Goal: Subscribe to service/newsletter

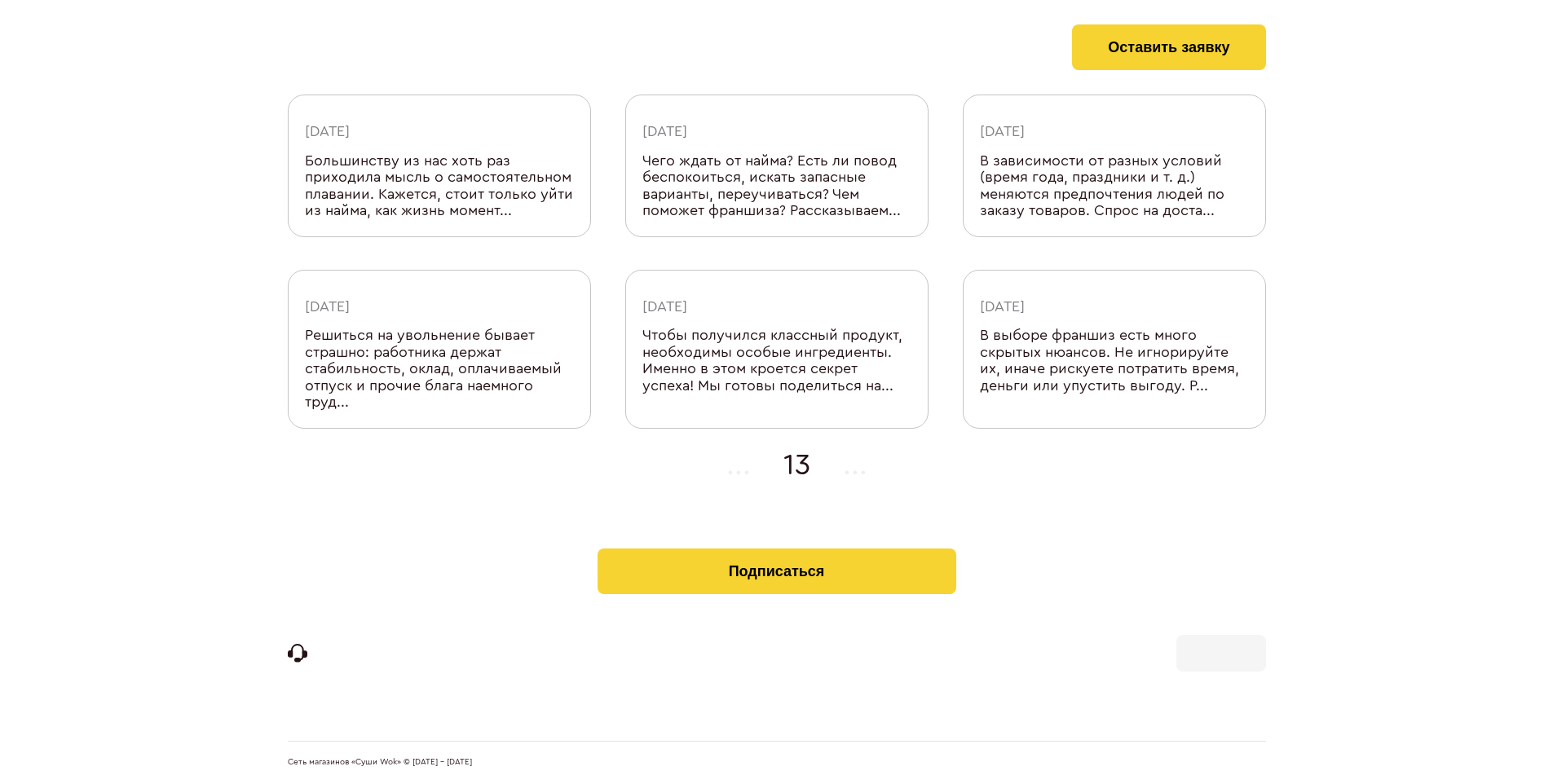
scroll to position [517, 0]
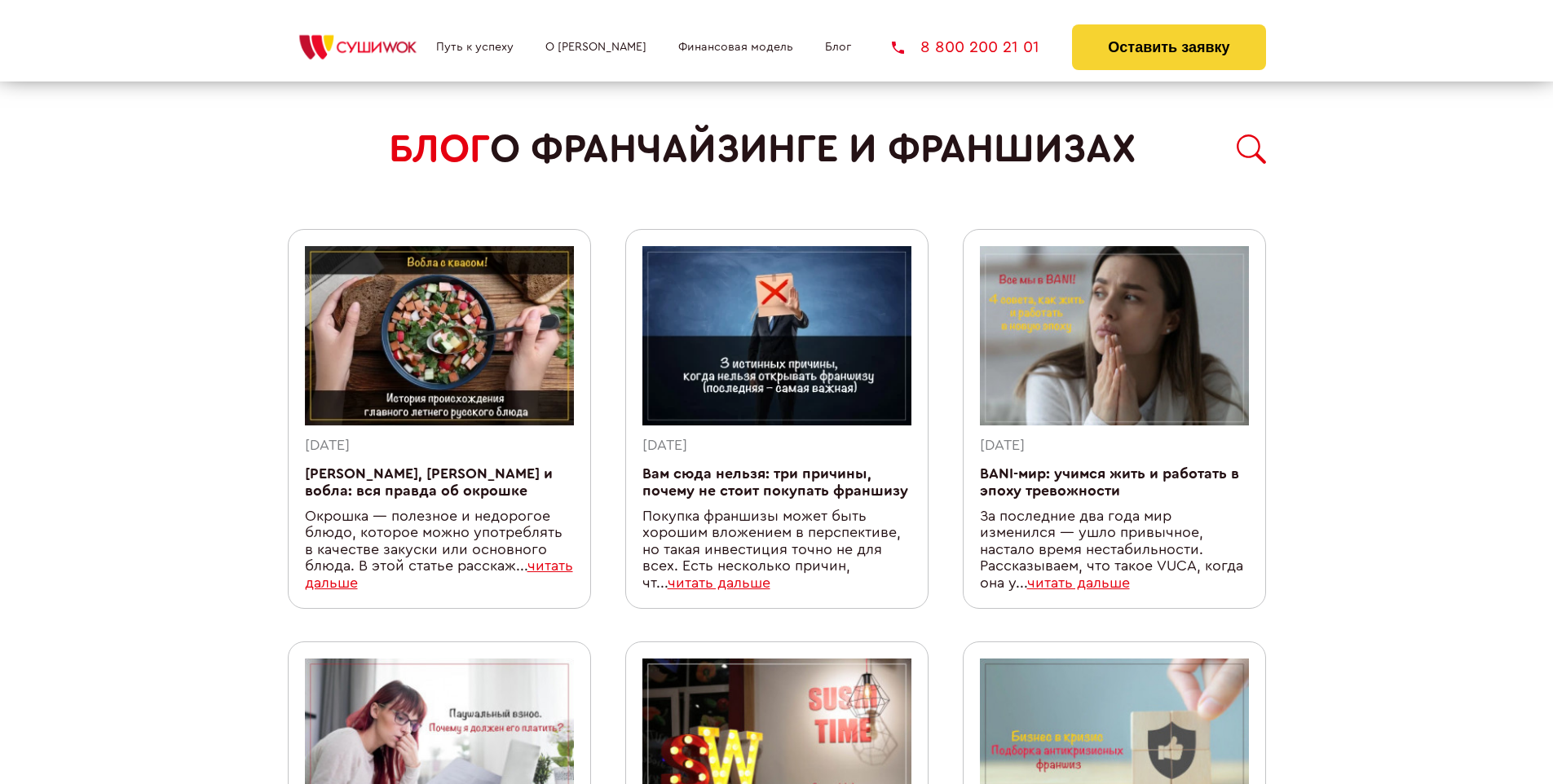
scroll to position [1417, 0]
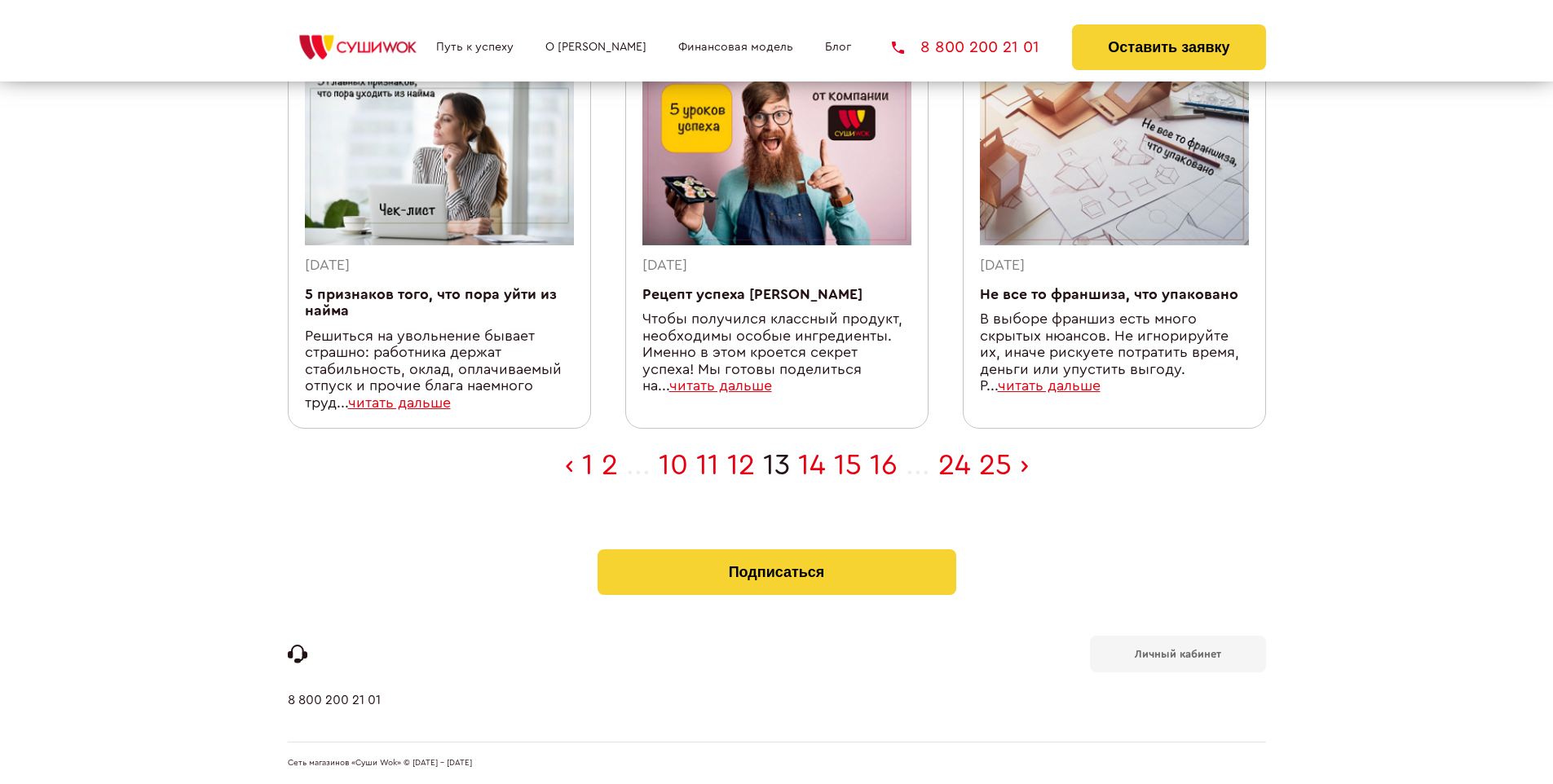
click at [1177, 652] on b "Личный кабинет" at bounding box center [1178, 653] width 87 height 11
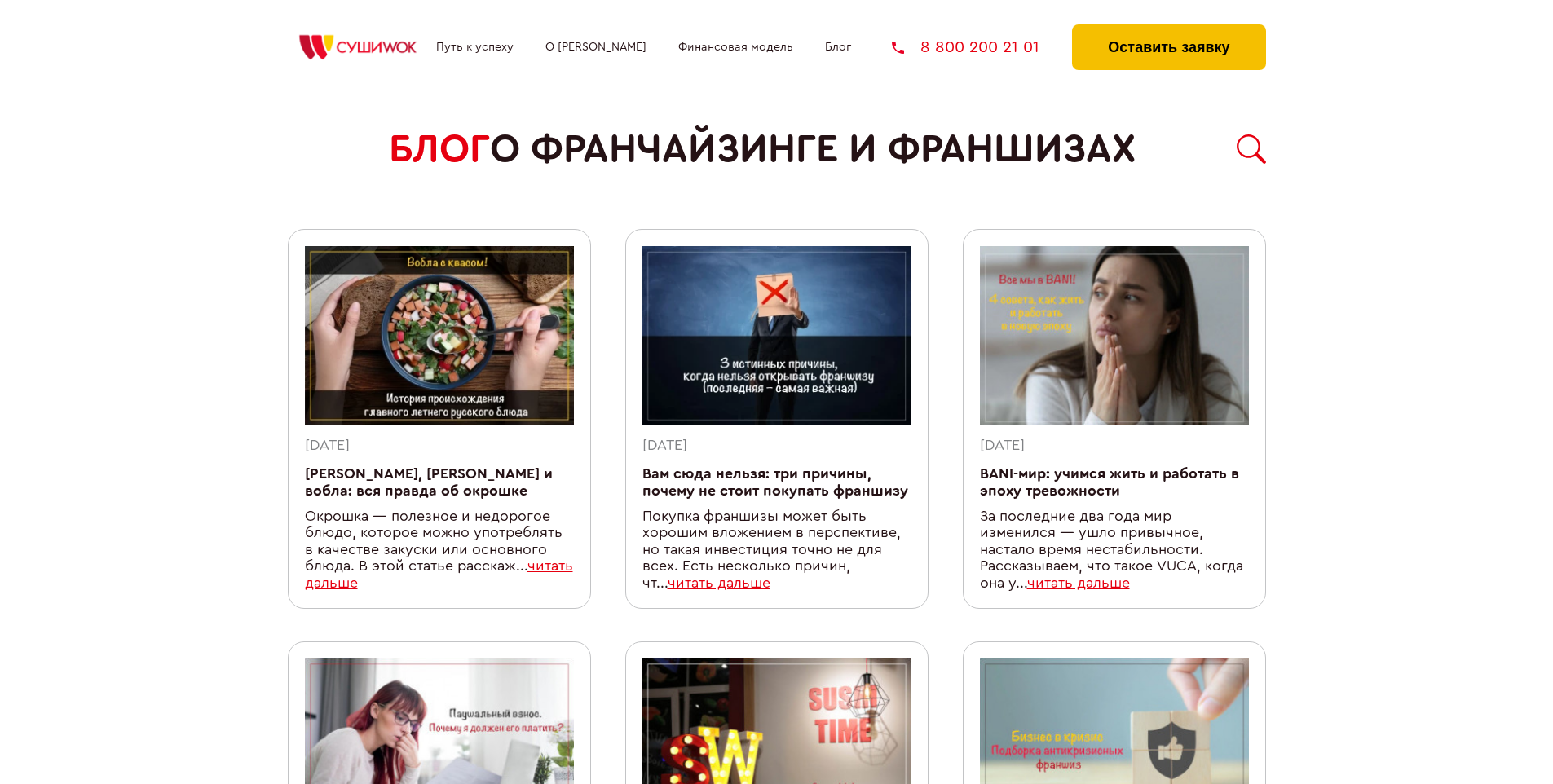
click at [1168, 29] on button "Оставить заявку" at bounding box center [1169, 47] width 193 height 46
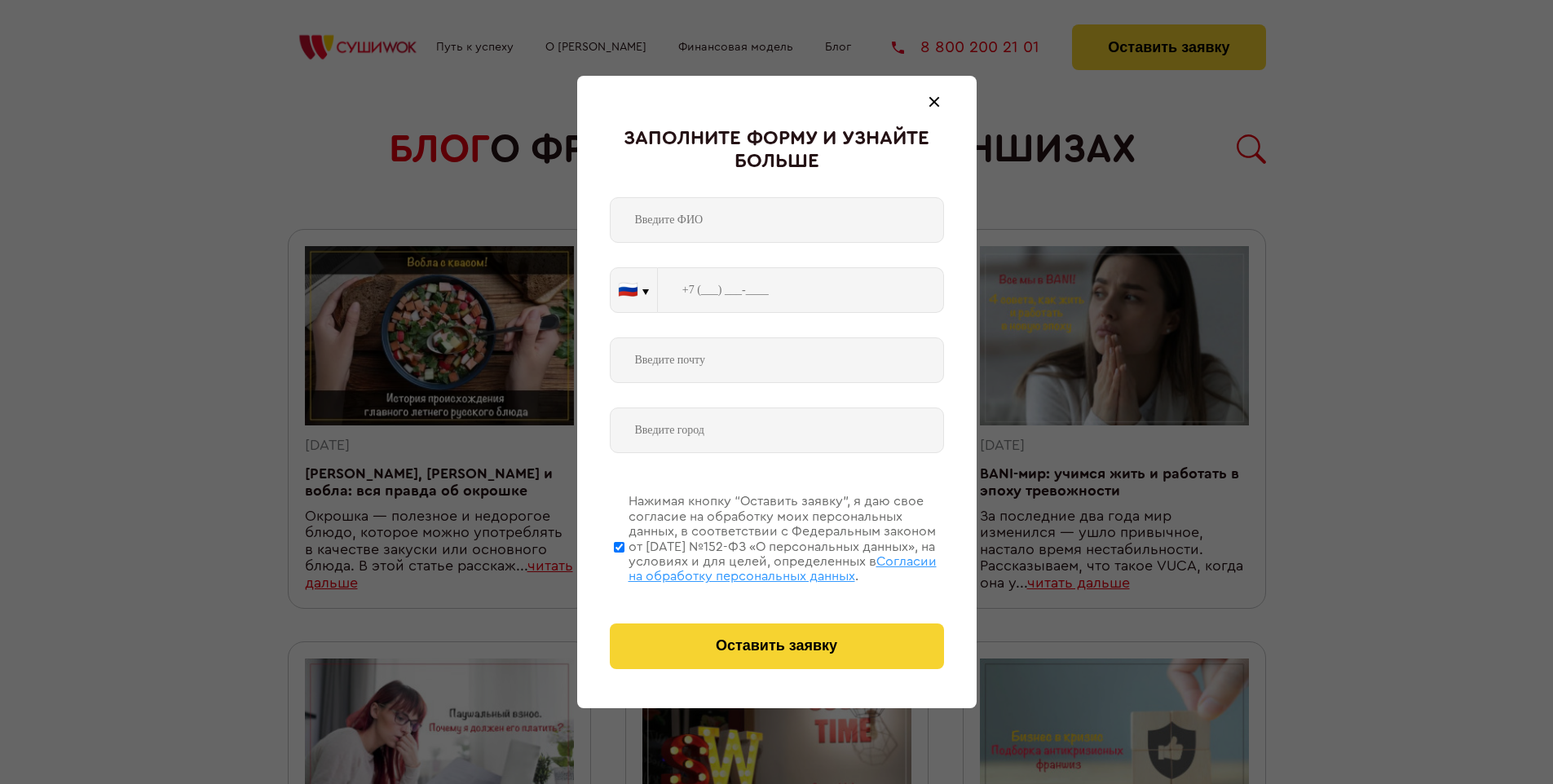
click at [756, 567] on span "Согласии на обработку персональных данных" at bounding box center [783, 569] width 308 height 28
click at [625, 567] on input "Нажимая кнопку “Оставить заявку”, я даю свое согласие на обработку моих персона…" at bounding box center [619, 546] width 11 height 130
checkbox input "false"
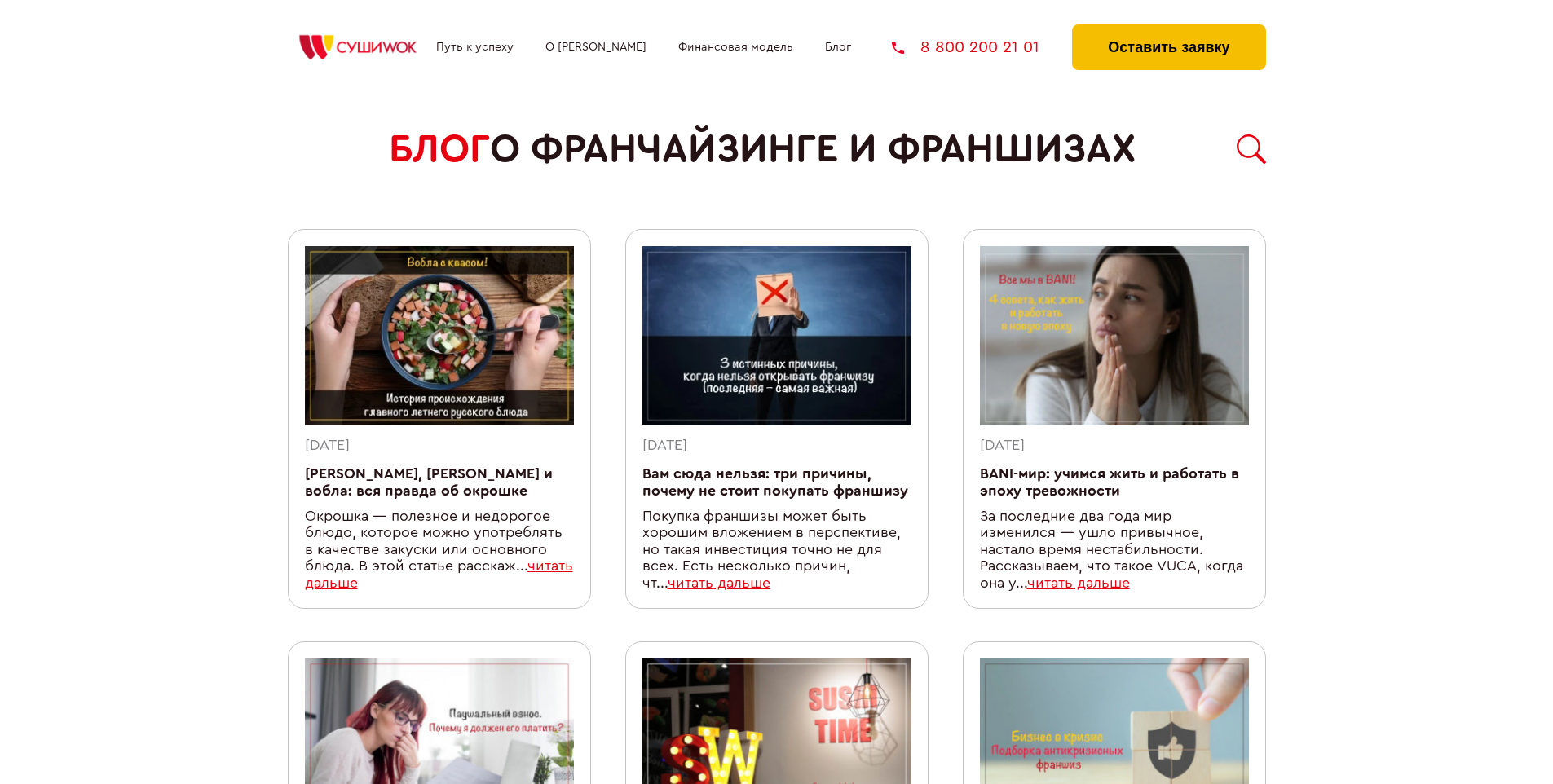
click at [1168, 29] on button "Оставить заявку" at bounding box center [1169, 47] width 193 height 46
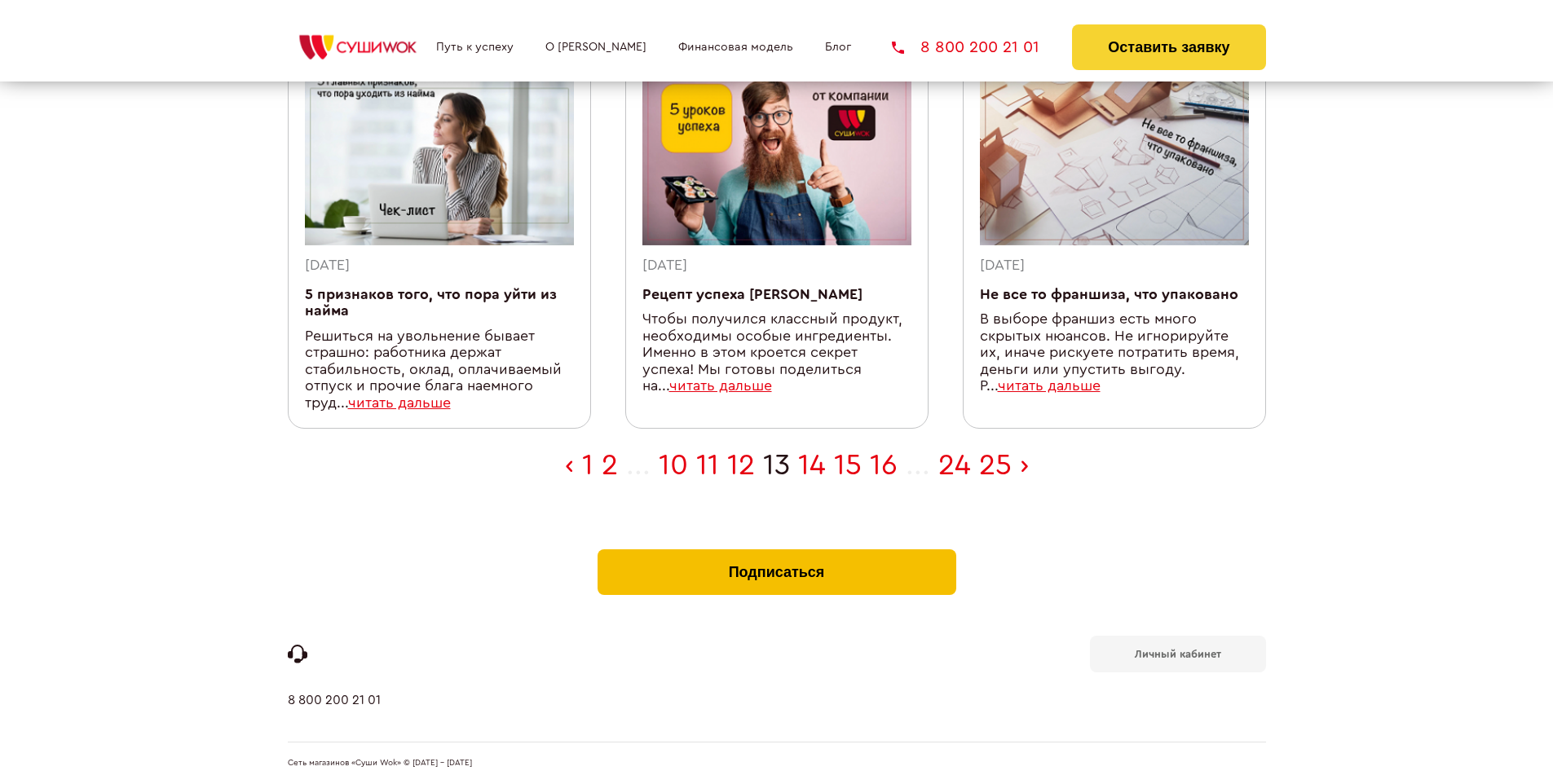
click at [776, 553] on button "Подписаться" at bounding box center [777, 572] width 359 height 46
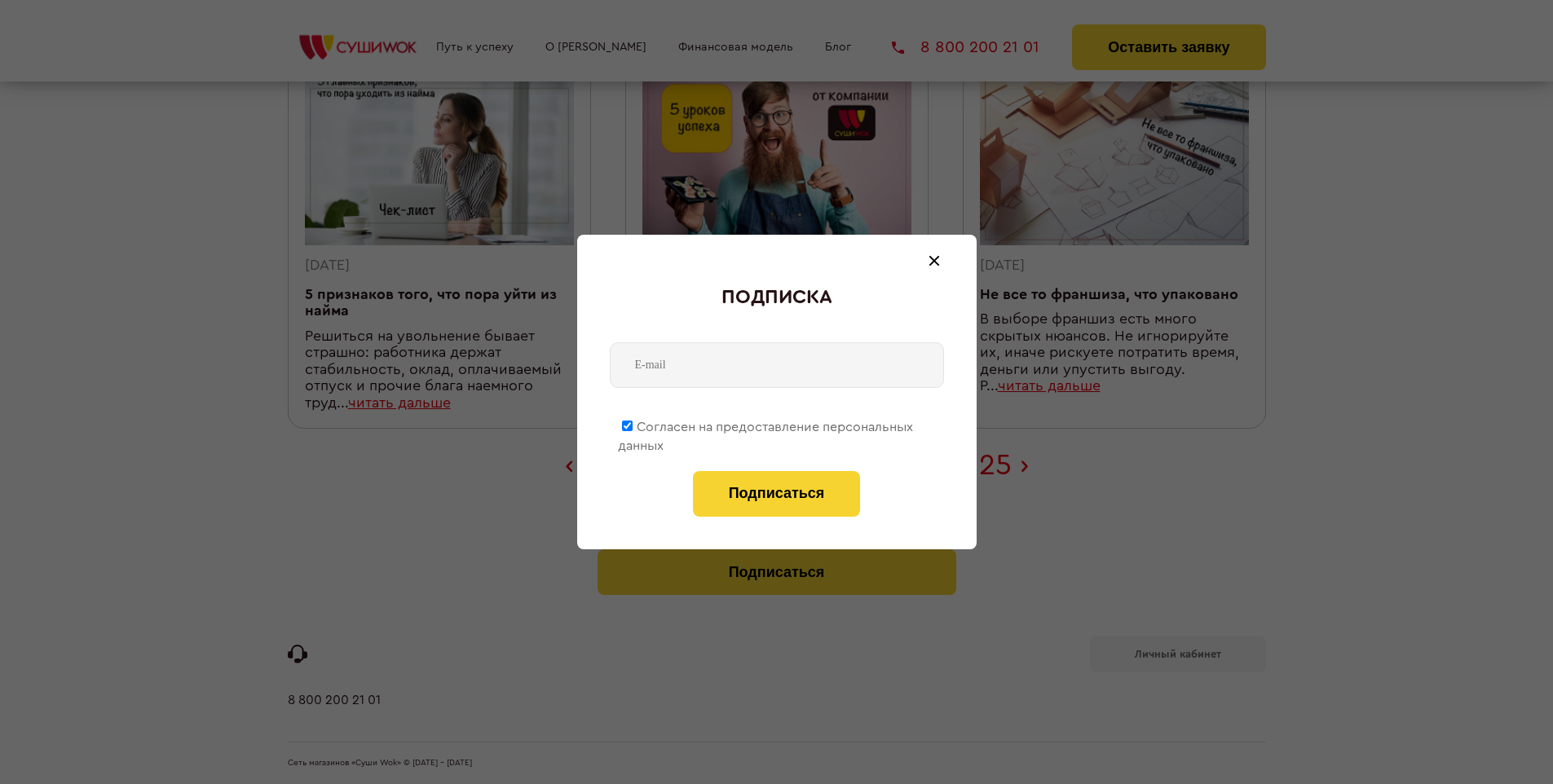
click at [766, 423] on span "Согласен на предоставление персональных данных" at bounding box center [765, 436] width 295 height 32
click at [633, 423] on input "Согласен на предоставление персональных данных" at bounding box center [627, 425] width 11 height 11
checkbox input "false"
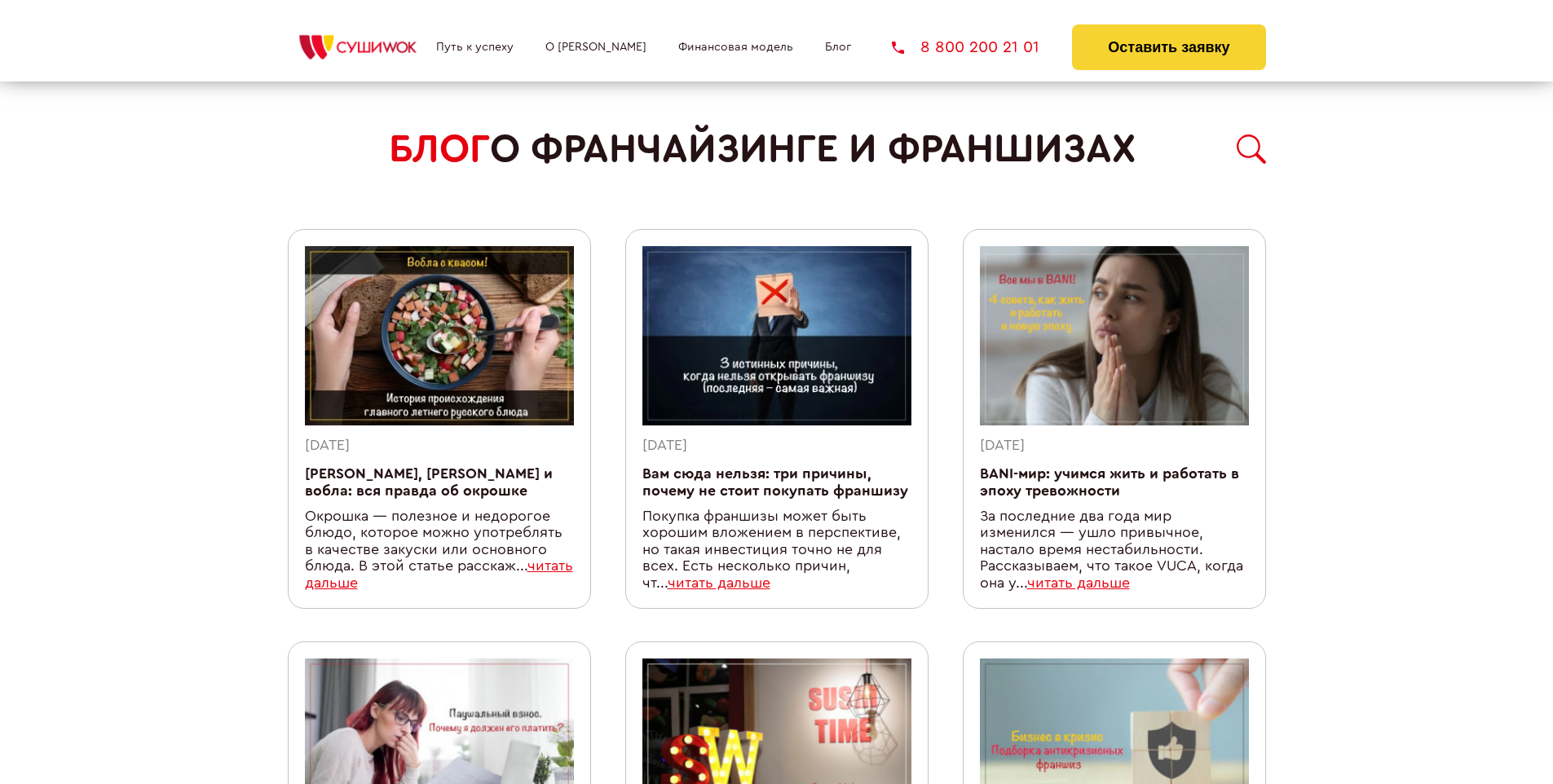
scroll to position [1417, 0]
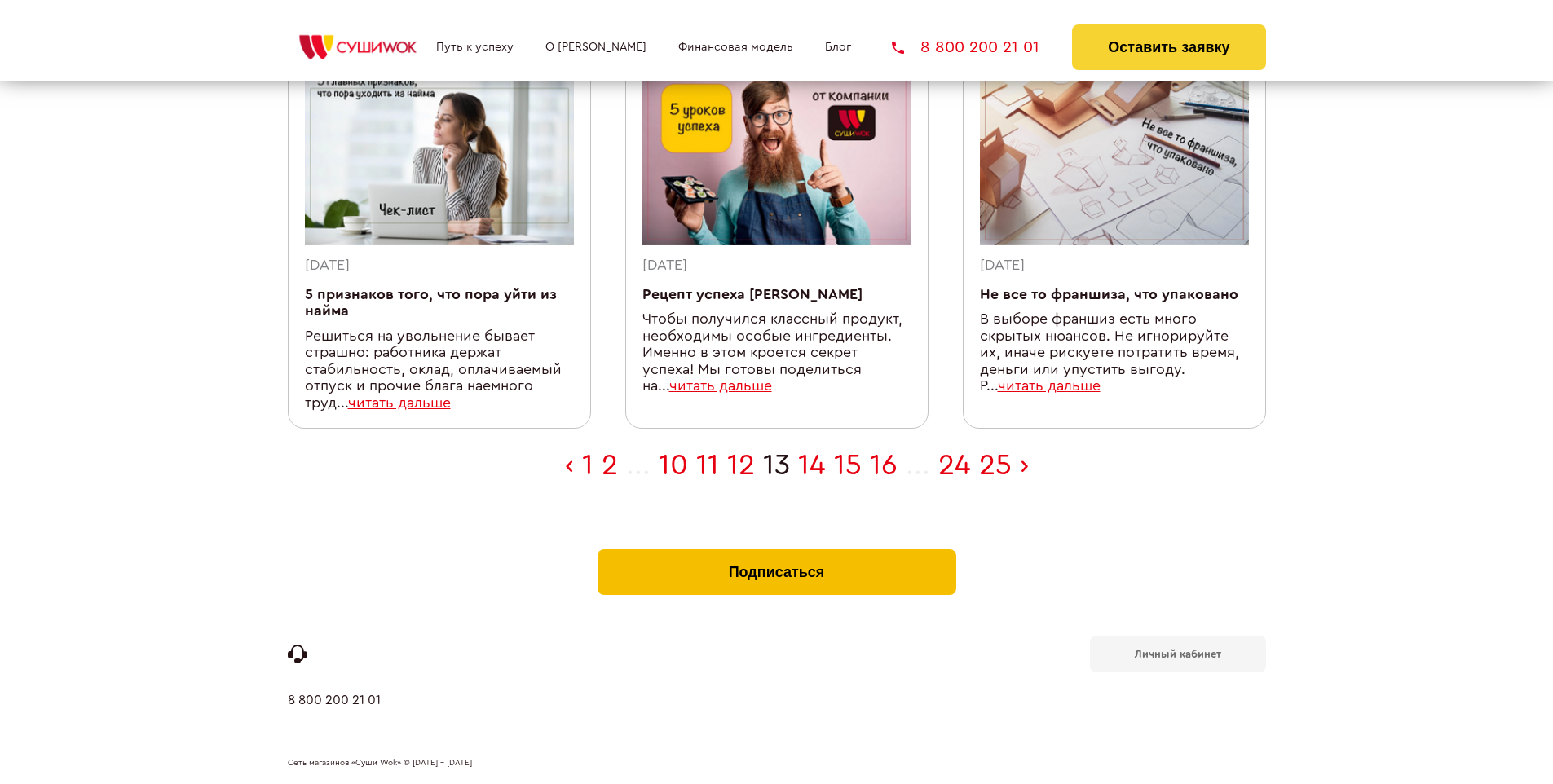
click at [776, 553] on button "Подписаться" at bounding box center [777, 572] width 359 height 46
